Goal: Task Accomplishment & Management: Manage account settings

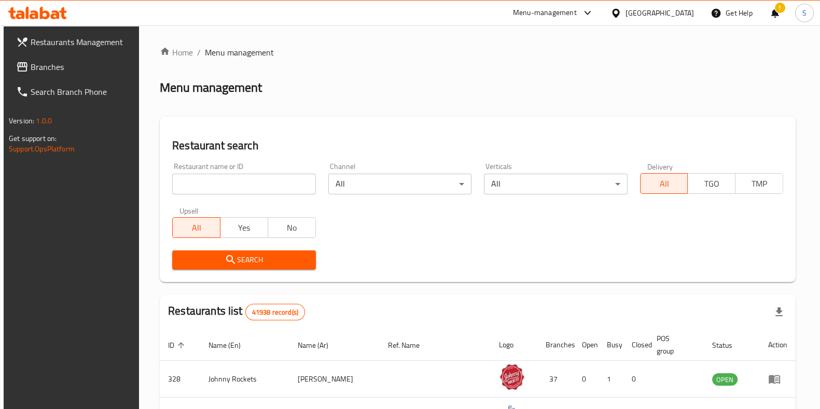
click at [236, 183] on input "search" at bounding box center [243, 184] width 143 height 21
type input "Billionaire Cookies"
click button "Search" at bounding box center [243, 259] width 143 height 19
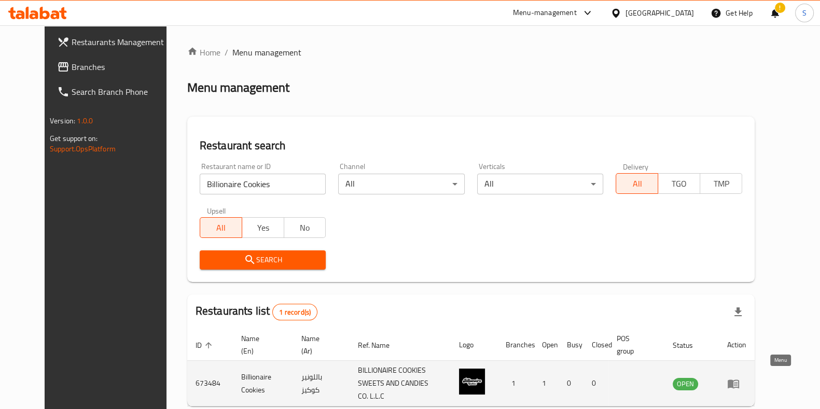
click at [739, 384] on icon "enhanced table" at bounding box center [733, 383] width 12 height 12
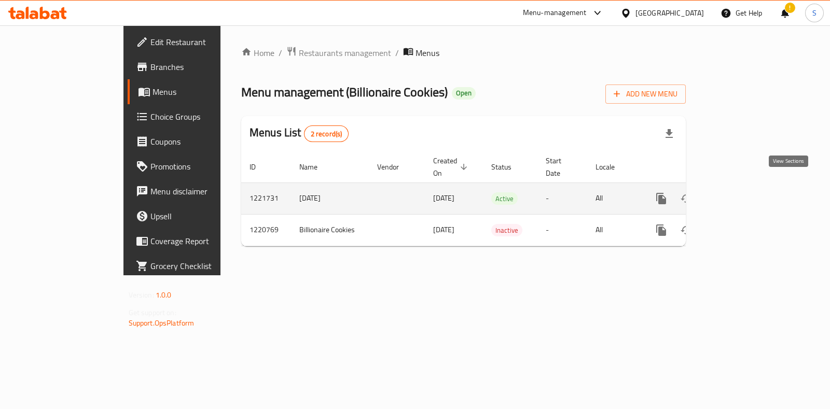
click at [742, 192] on icon "enhanced table" at bounding box center [735, 198] width 12 height 12
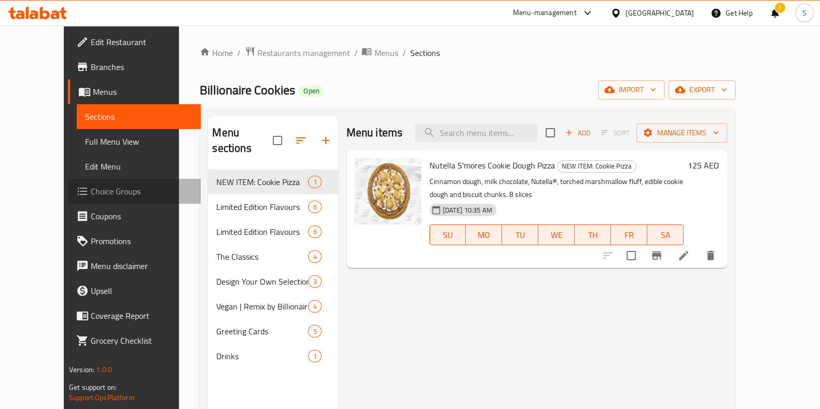
click at [91, 188] on span "Choice Groups" at bounding box center [142, 191] width 102 height 12
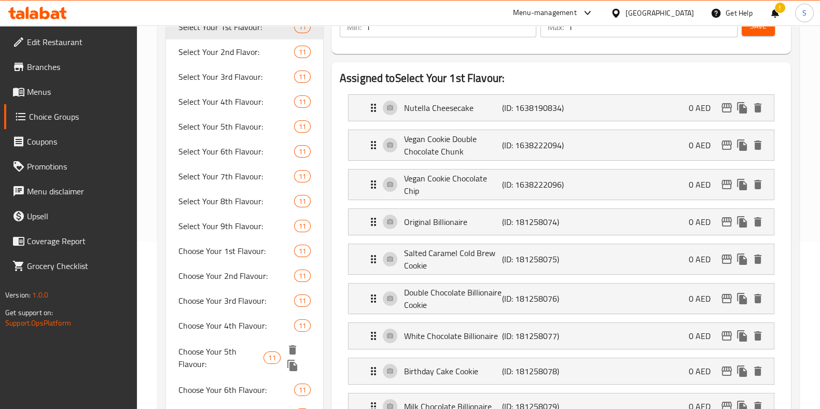
scroll to position [129, 0]
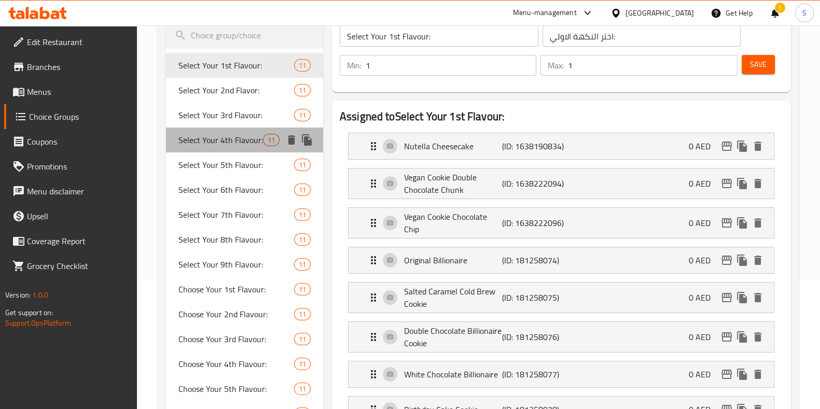
click at [249, 139] on span "Select Your 4th Flavour:" at bounding box center [220, 140] width 85 height 12
type input "Select Your 4th Flavour:"
type input "اختر نكهتك الرابعه"
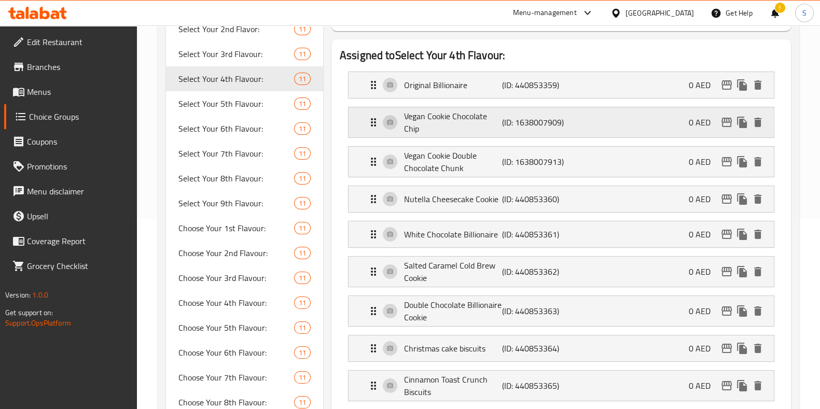
scroll to position [194, 0]
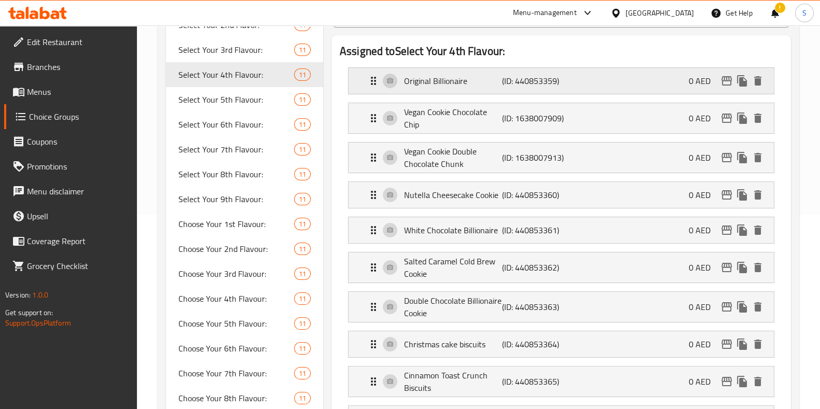
click at [458, 79] on p "Original Billionaire" at bounding box center [453, 81] width 98 height 12
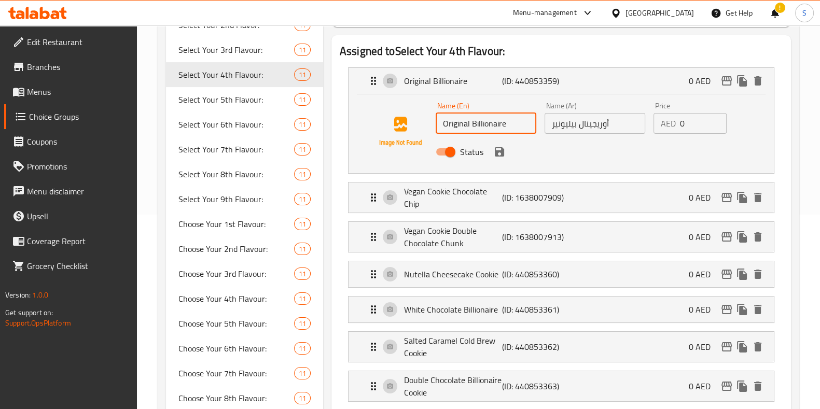
drag, startPoint x: 509, startPoint y: 124, endPoint x: 397, endPoint y: 120, distance: 112.0
click at [397, 120] on div "Name (En) Original Billionaire Name (En) Name (Ar) أوريجينال بيليونير Name (Ar)…" at bounding box center [561, 131] width 392 height 71
paste input "Nutella Cheesecake Cooki"
type input "Nutella Cheesecake Cookie"
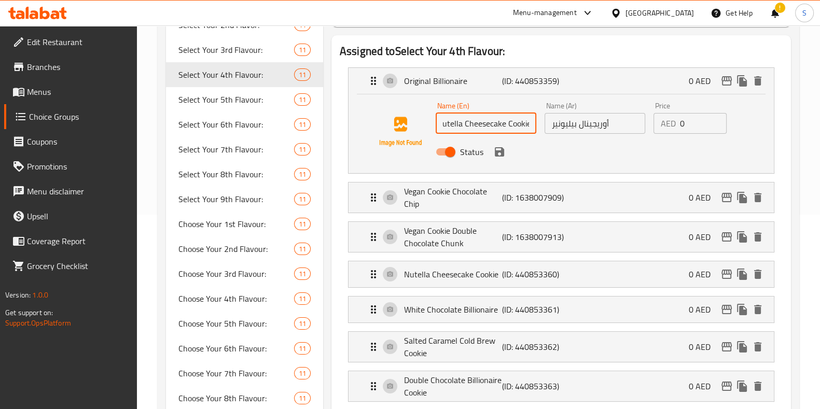
scroll to position [0, 0]
drag, startPoint x: 620, startPoint y: 120, endPoint x: 457, endPoint y: 110, distance: 163.1
click at [457, 110] on div "Name (En) Nutella Cheesecake Cookie Name (En) Name (Ar) أوريجينال بيليونير Name…" at bounding box center [594, 132] width 327 height 68
paste input "سكويت نوتيلا تشيز كيك"
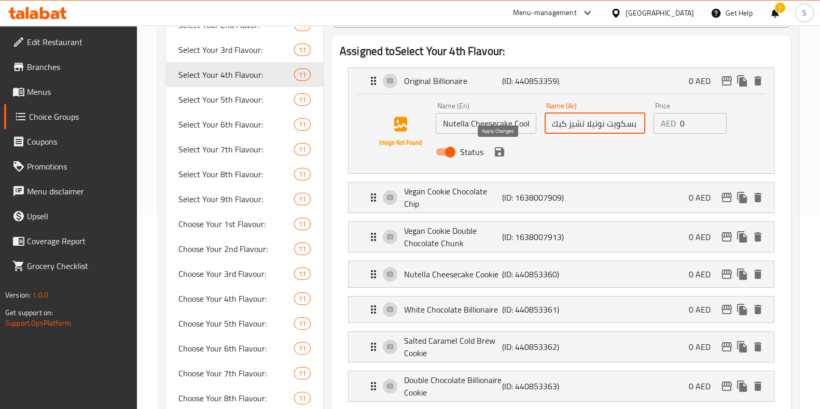
click at [497, 157] on icon "save" at bounding box center [499, 152] width 12 height 12
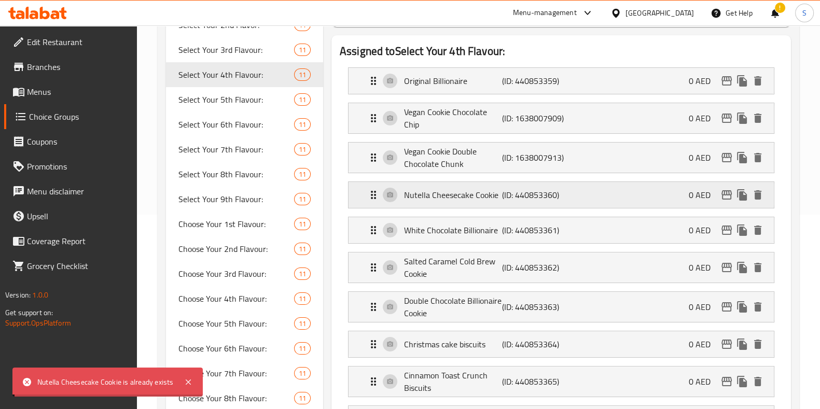
type input "بسكويت نوتيلا تشيز كيك"
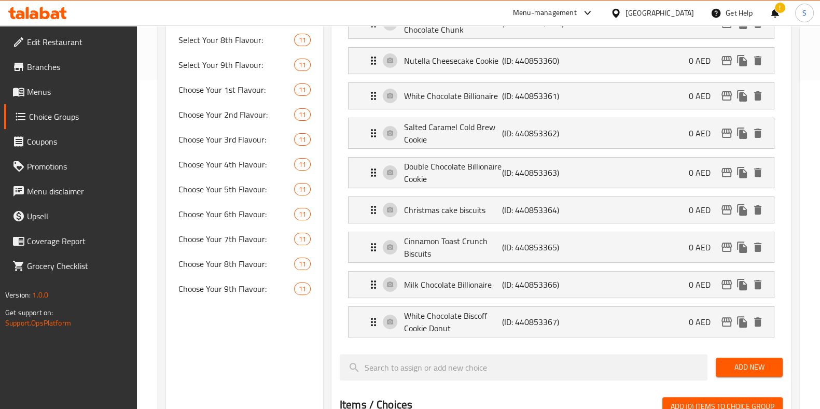
scroll to position [345, 0]
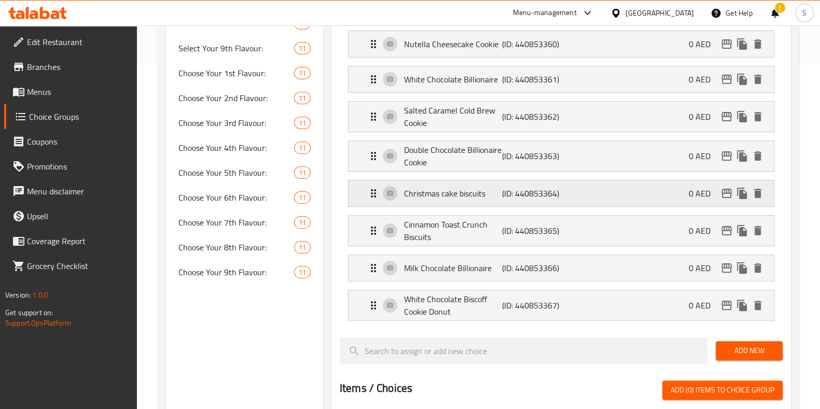
click at [446, 189] on p "Christmas cake biscuits" at bounding box center [453, 193] width 98 height 12
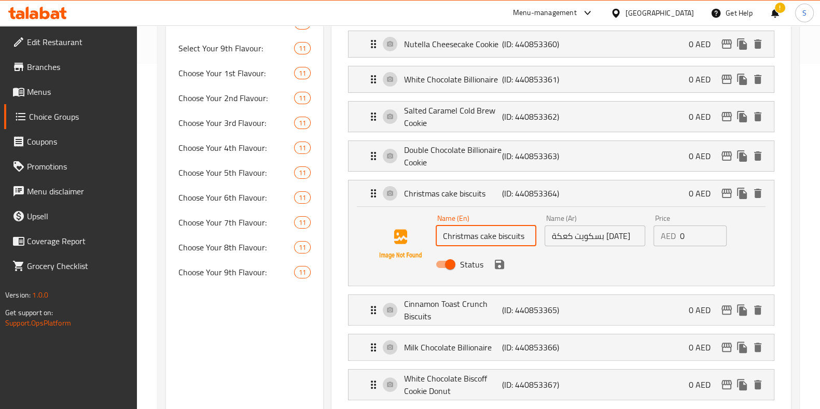
drag, startPoint x: 526, startPoint y: 237, endPoint x: 252, endPoint y: 227, distance: 273.9
click at [252, 227] on div "Choice Groups Select Your 1st Flavour: 11 Select Your 2nd Flavor: 11 Select You…" at bounding box center [480, 294] width 629 height 1045
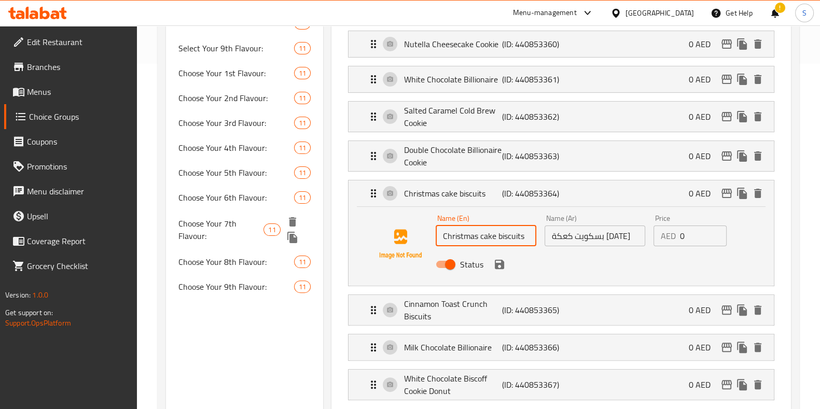
paste input "Birthday Cake Cookie"
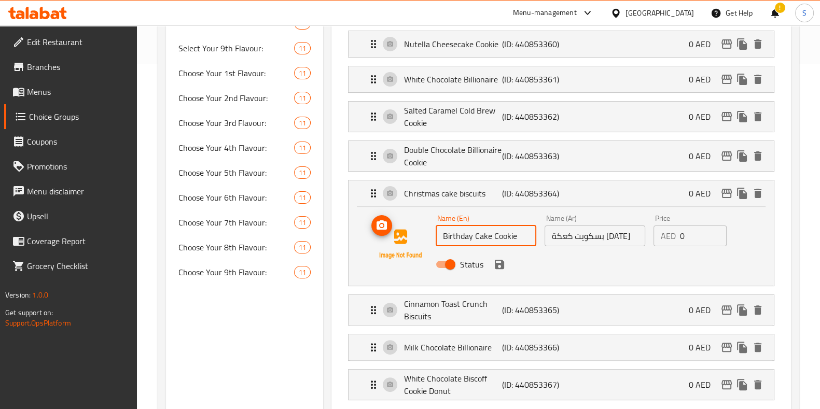
type input "Birthday Cake Cookie"
click at [606, 229] on input "بسكويت كعكة [DATE]" at bounding box center [594, 236] width 101 height 21
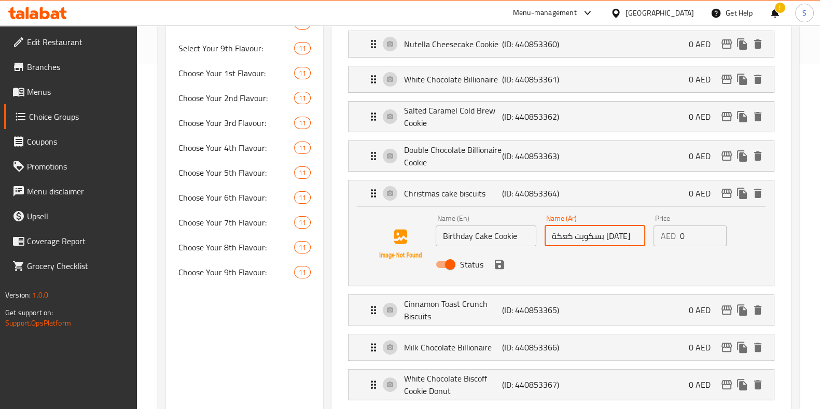
click at [606, 229] on input "بسكويت كعكة [DATE]" at bounding box center [594, 236] width 101 height 21
click at [609, 232] on input "بسكويت كعكة [DATE]" at bounding box center [594, 236] width 101 height 21
click at [502, 264] on icon "save" at bounding box center [499, 264] width 9 height 9
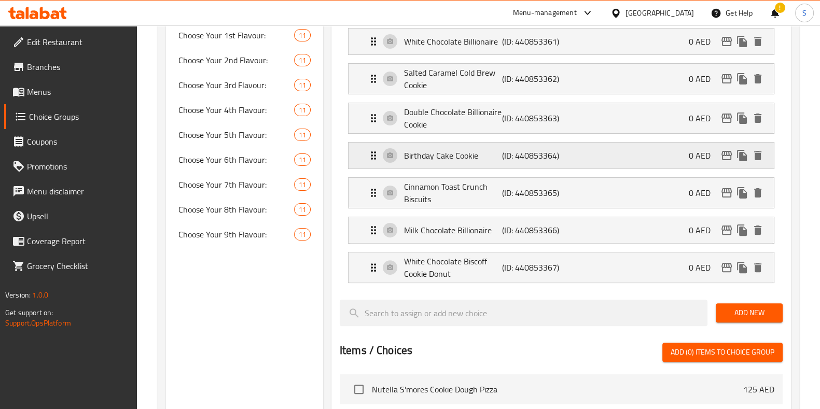
scroll to position [389, 0]
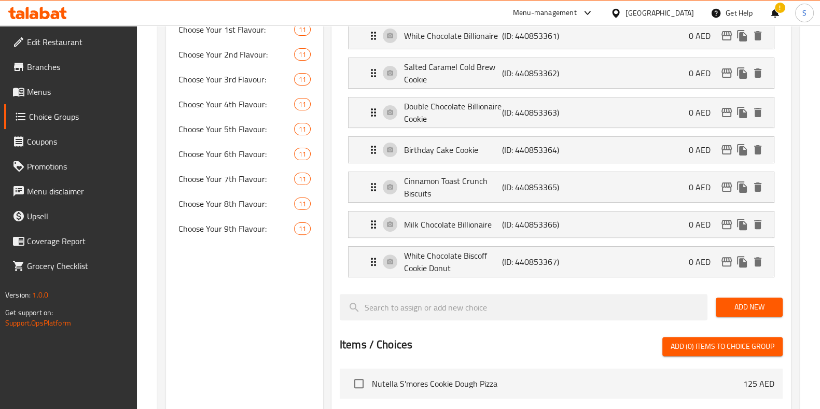
click at [492, 265] on nav "Original Billionaire (ID: 440853359) 0 AED Name (En) Nutella Cheesecake Cookie …" at bounding box center [561, 75] width 443 height 421
click at [464, 263] on p "White Chocolate Biscoff Cookie Donut" at bounding box center [453, 261] width 98 height 25
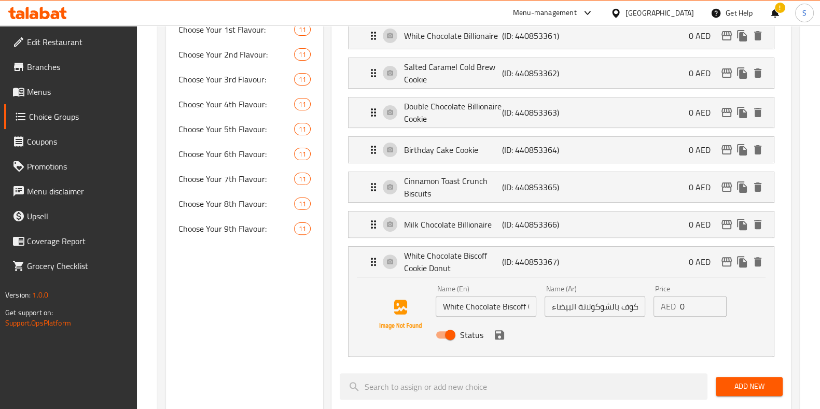
click at [490, 305] on input "White Chocolate Biscoff Cookie Donut" at bounding box center [486, 306] width 101 height 21
paste input "Cinnamon Toast Crunch Cookie"
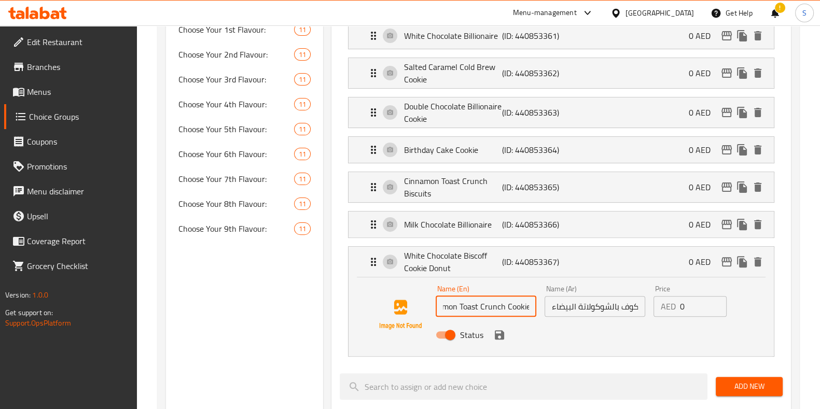
type input "Cinnamon Toast Crunch Cookie"
click at [441, 256] on p "White Chocolate Biscoff Cookie Donut" at bounding box center [453, 261] width 98 height 25
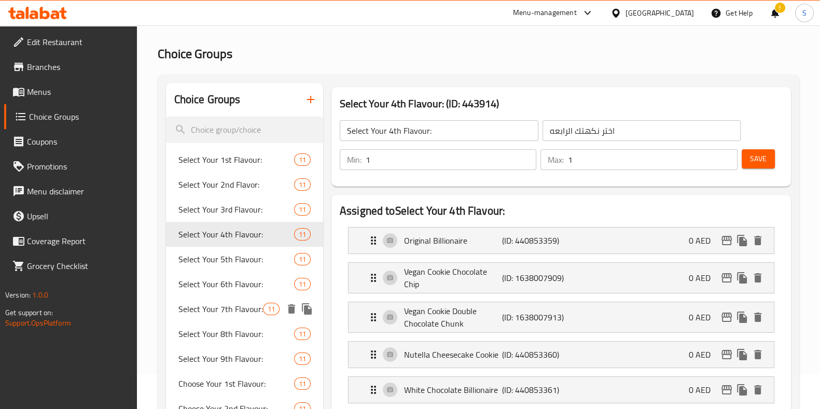
scroll to position [36, 0]
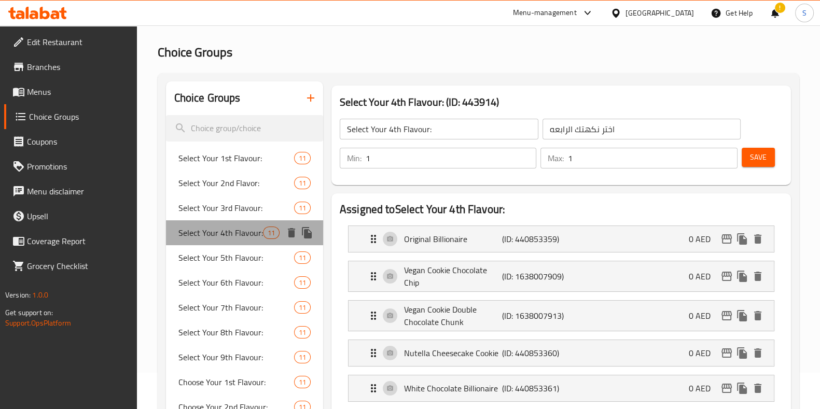
click at [203, 232] on span "Select Your 4th Flavour:" at bounding box center [220, 233] width 85 height 12
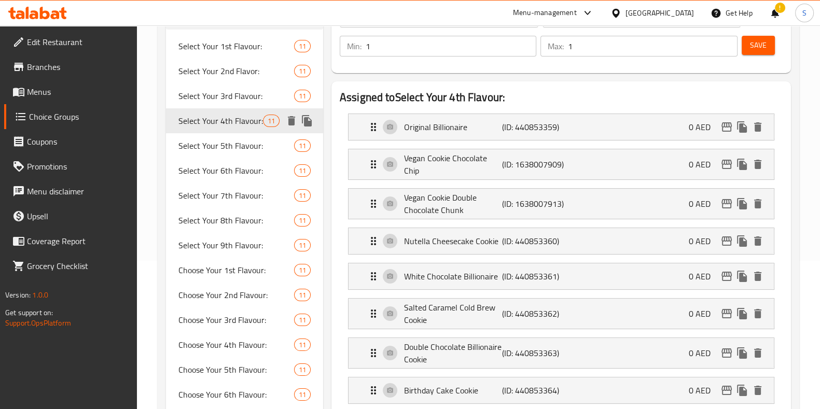
scroll to position [150, 0]
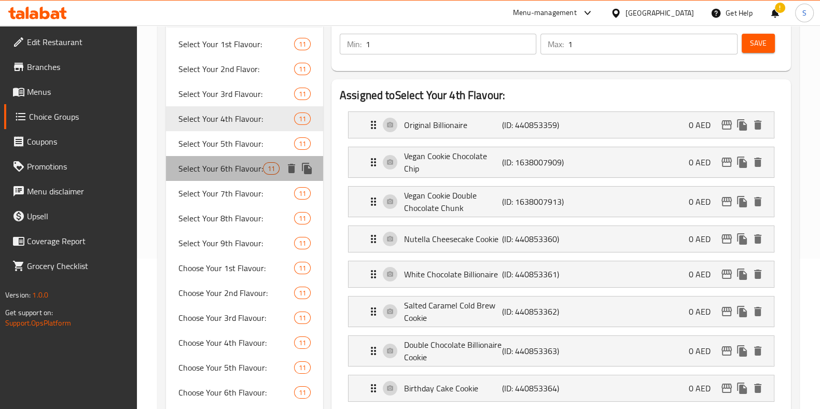
click at [218, 162] on span "Select Your 6th Flavour:" at bounding box center [220, 168] width 85 height 12
type input "Select Your 6th Flavour:"
type input "اختر النكهة السادسة:"
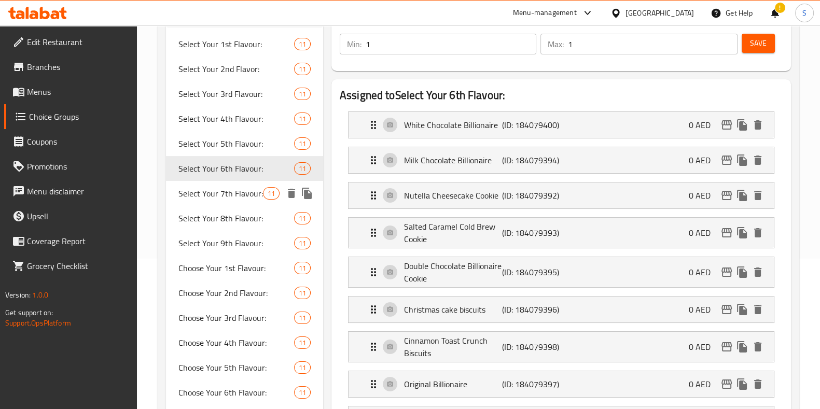
click at [218, 190] on span "Select Your 7th Flavour:" at bounding box center [220, 193] width 85 height 12
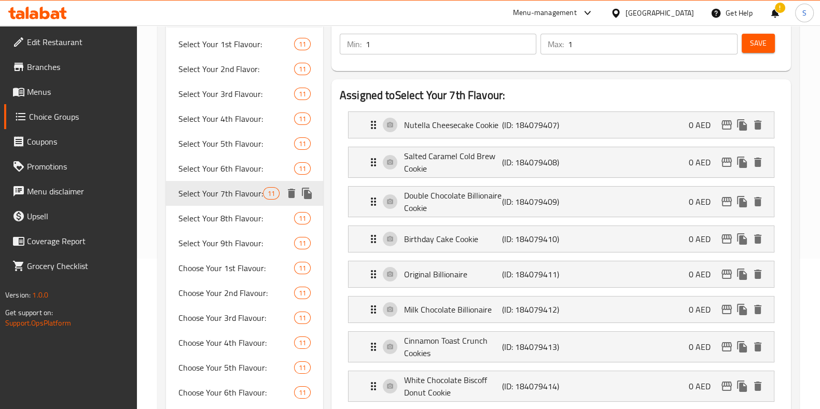
type input "Select Your 7th Flavour:"
type input "اختر نكهتك السابعة:"
click at [223, 50] on span "Select Your 1st Flavour:" at bounding box center [220, 44] width 85 height 12
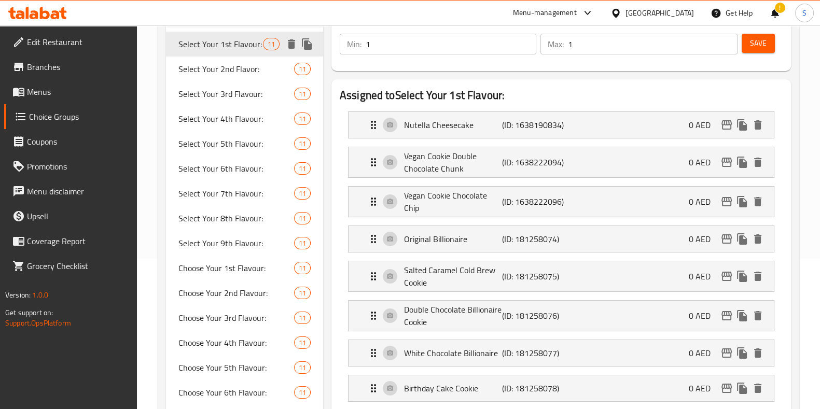
type input "Select Your 1st Flavour:"
type input "اختر النكهة الاولي:"
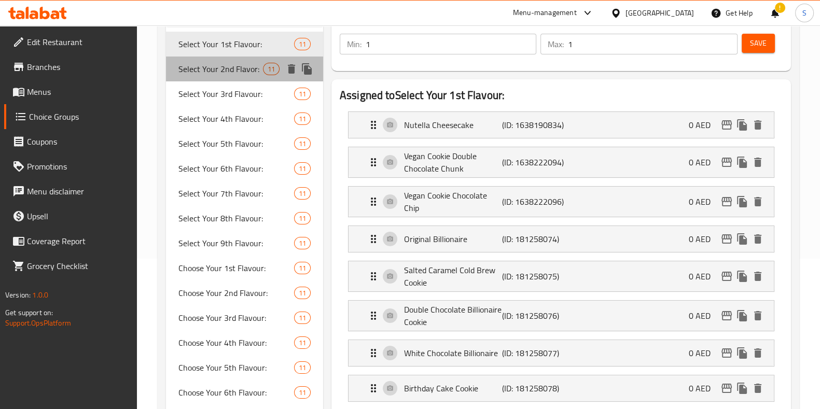
click at [207, 61] on div "Select Your 2nd Flavor: 11" at bounding box center [244, 69] width 157 height 25
type input "Select Your 2nd Flavor:"
type input "حدد النكهة الثانية الخاصة بك:"
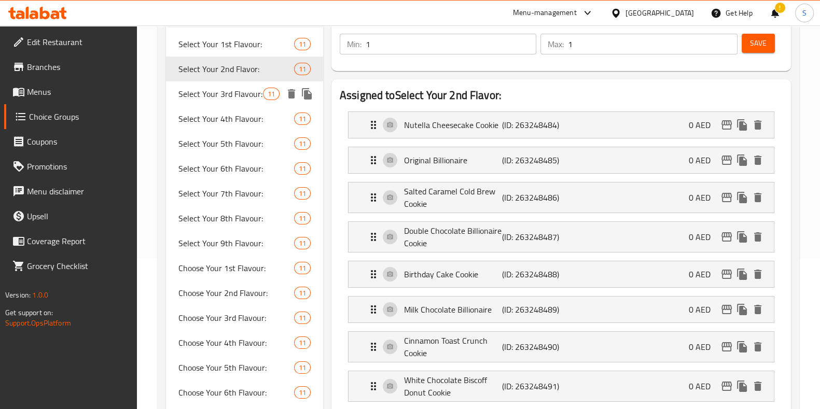
click at [217, 93] on span "Select Your 3rd Flavour:" at bounding box center [220, 94] width 85 height 12
type input "Select Your 3rd Flavour:"
type input "[PERSON_NAME] الثالثة:"
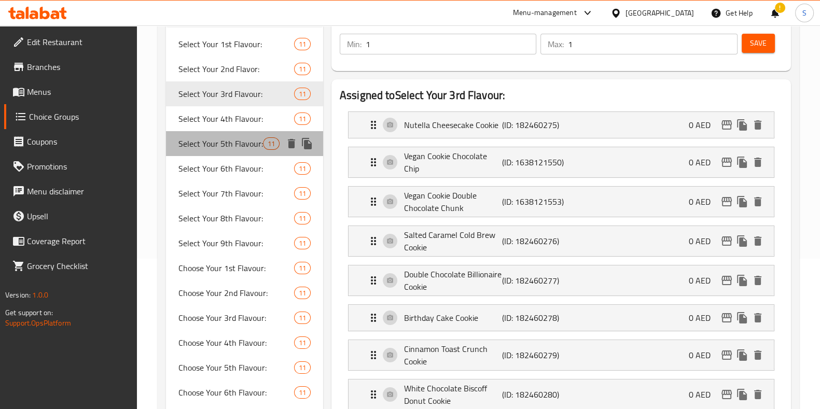
click at [209, 148] on span "Select Your 5th Flavour:" at bounding box center [220, 143] width 85 height 12
type input "Select Your 5th Flavour:"
type input "[PERSON_NAME]:"
